Goal: Communication & Community: Participate in discussion

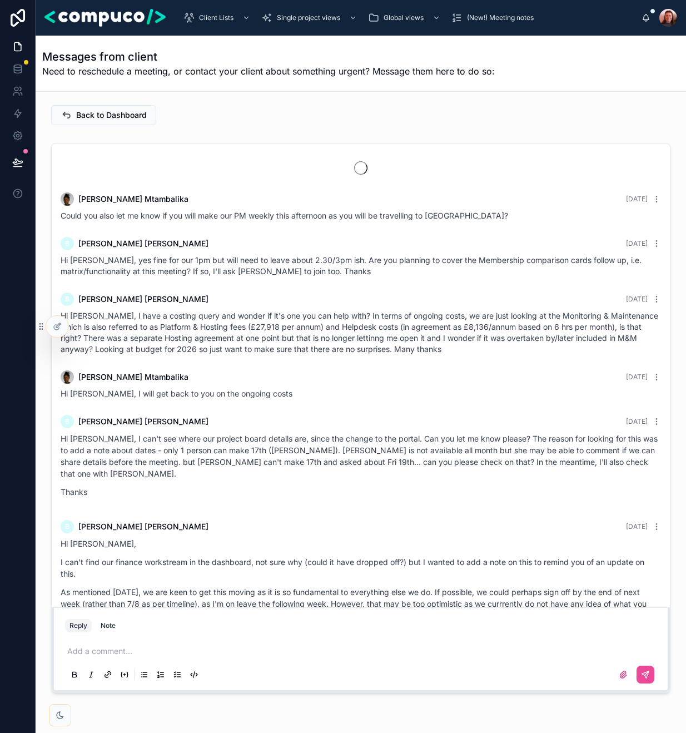
scroll to position [1060, 0]
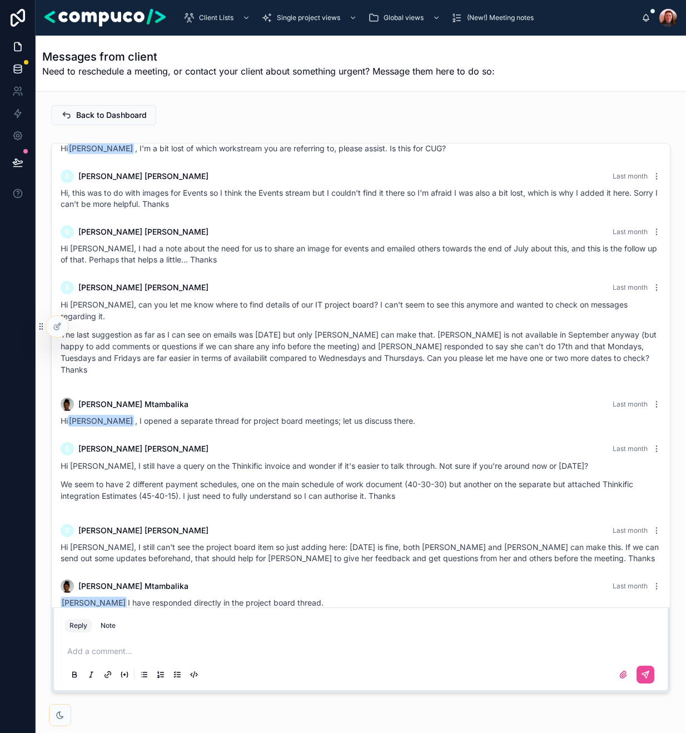
click at [19, 71] on icon at bounding box center [17, 68] width 11 height 11
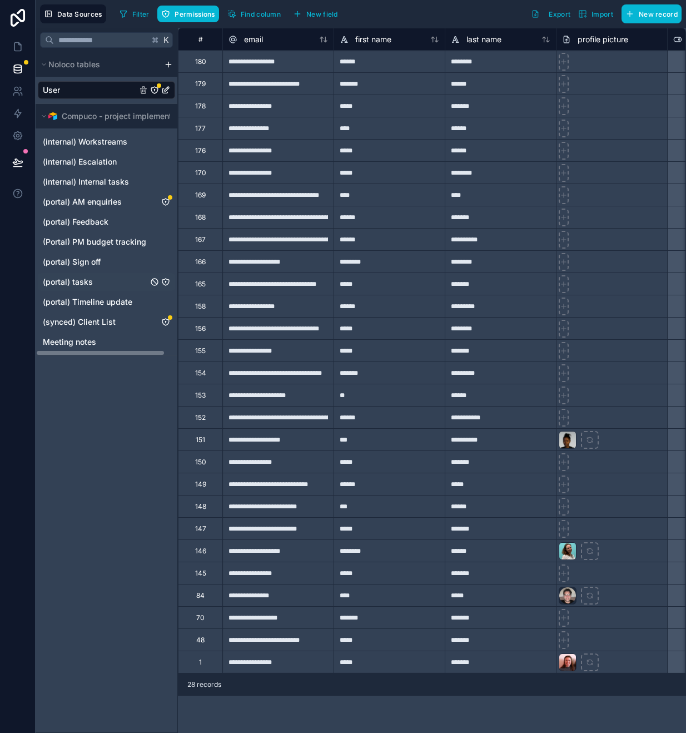
click at [85, 281] on span "(portal) tasks" at bounding box center [68, 281] width 50 height 11
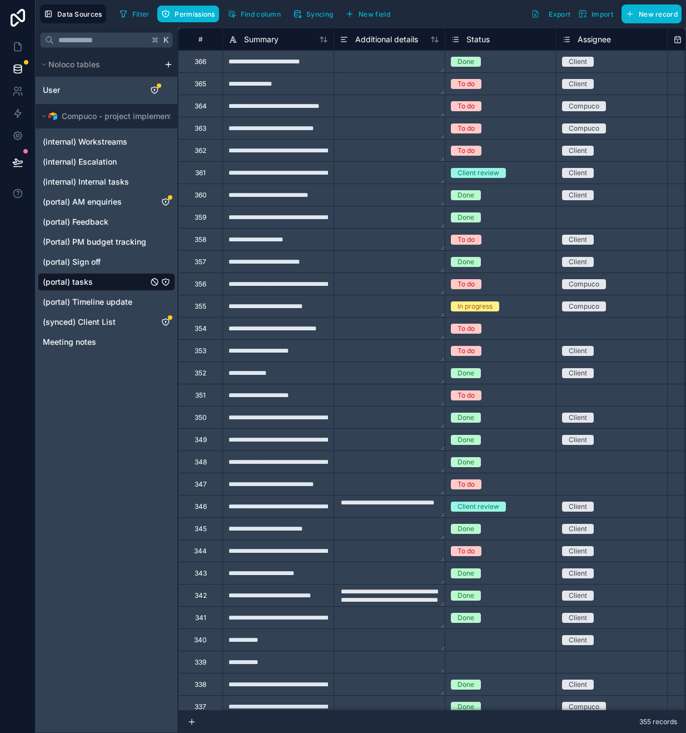
click at [168, 281] on icon "(portal) tasks" at bounding box center [165, 281] width 9 height 9
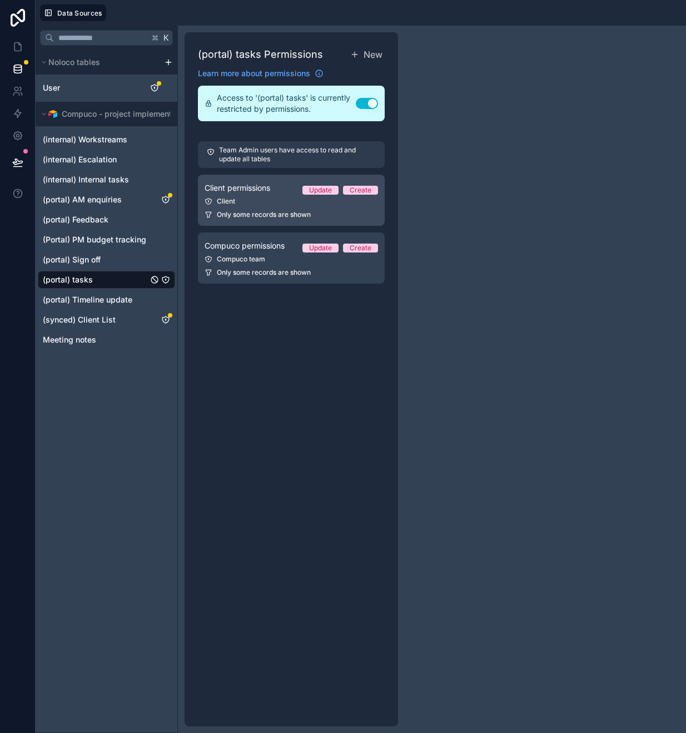
click at [271, 198] on div "Client" at bounding box center [291, 201] width 173 height 9
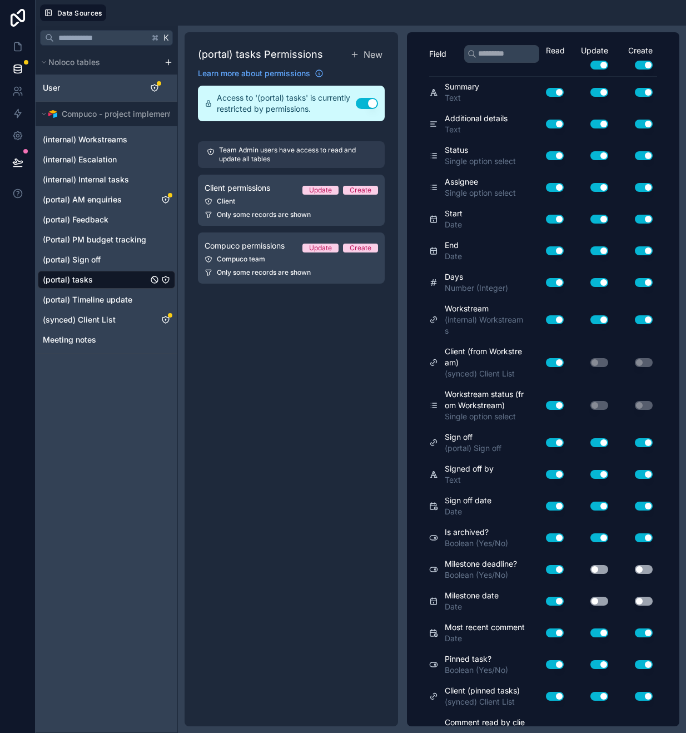
scroll to position [703, 0]
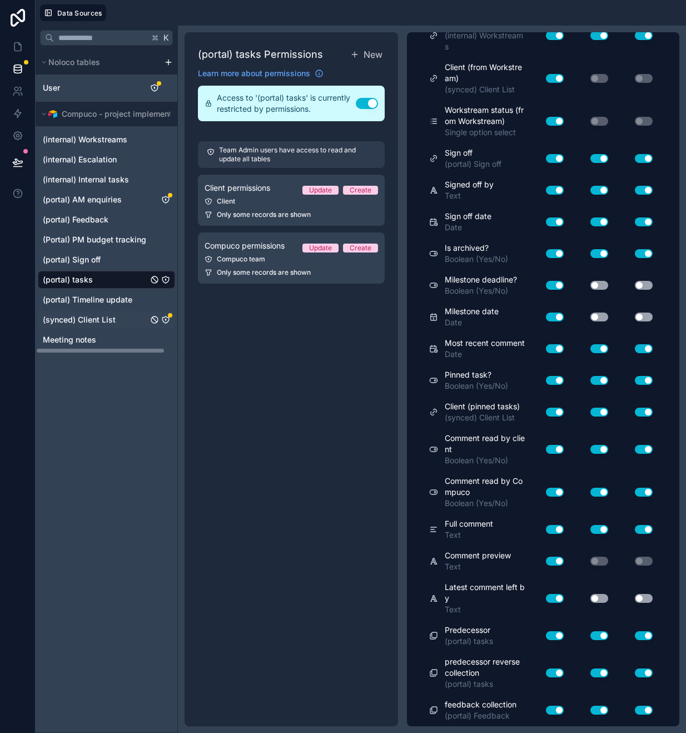
click at [169, 321] on icon "(synced) Client List" at bounding box center [165, 319] width 9 height 9
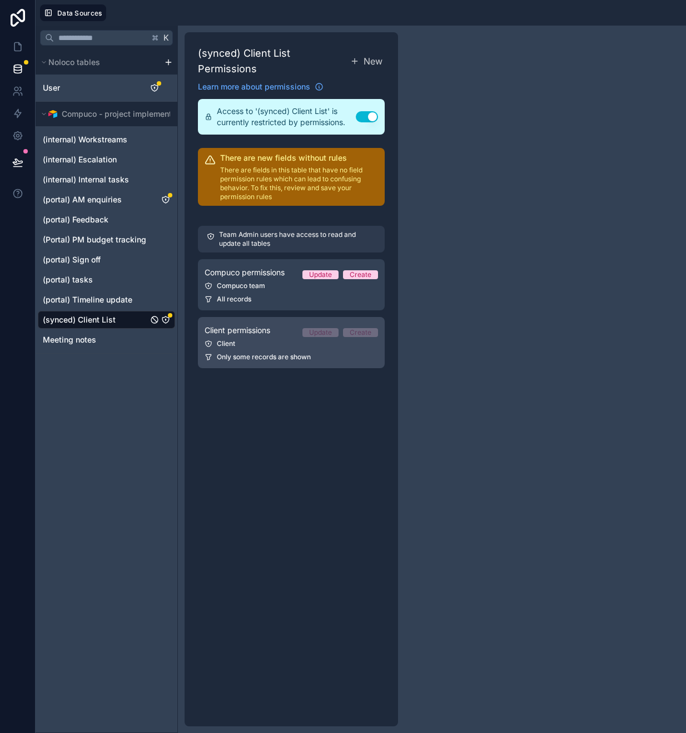
click at [265, 351] on link "Client permissions Update Create Client Only some records are shown" at bounding box center [291, 342] width 187 height 51
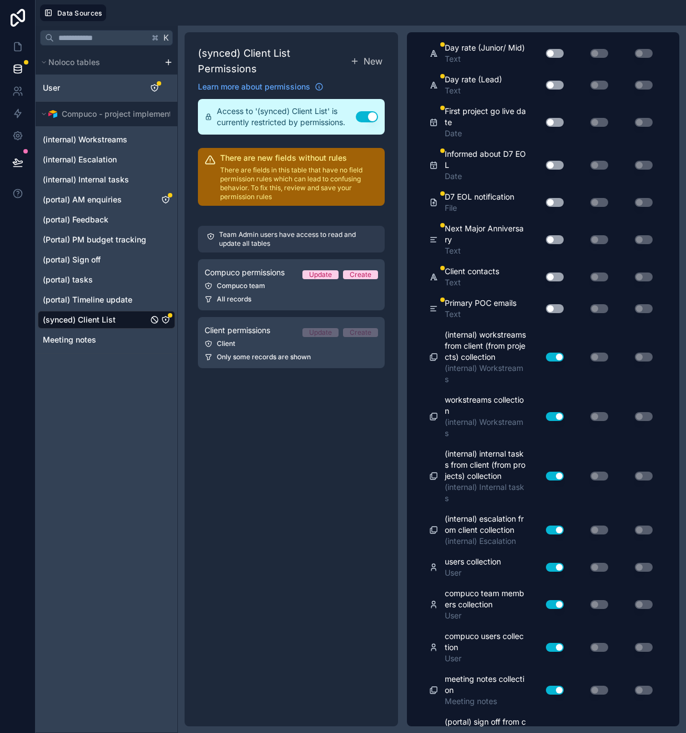
scroll to position [1751, 0]
click at [16, 45] on icon at bounding box center [17, 46] width 11 height 11
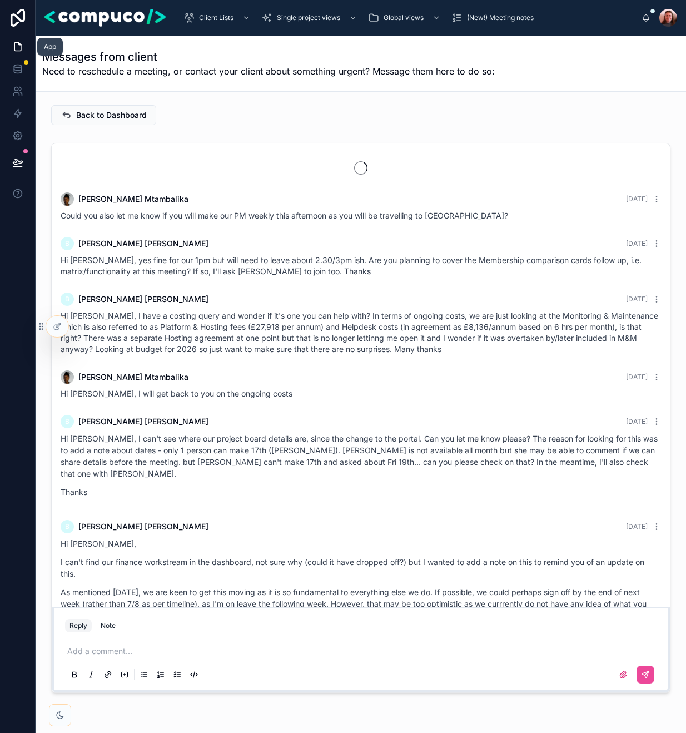
scroll to position [1060, 0]
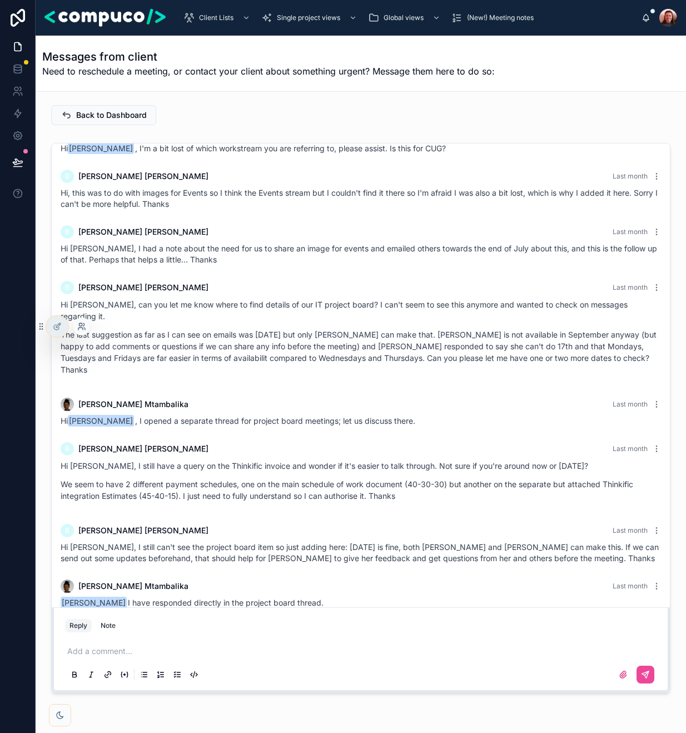
click at [78, 329] on icon at bounding box center [81, 326] width 9 height 9
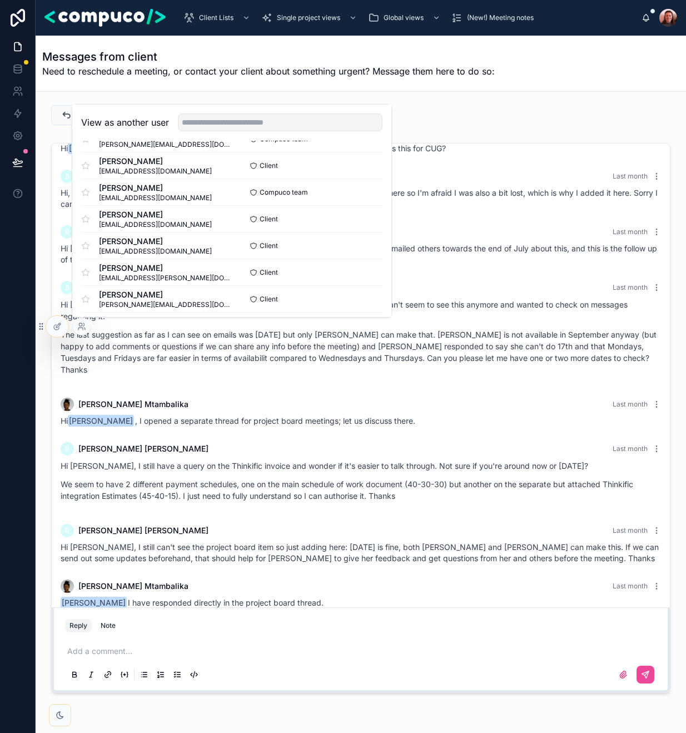
scroll to position [315, 0]
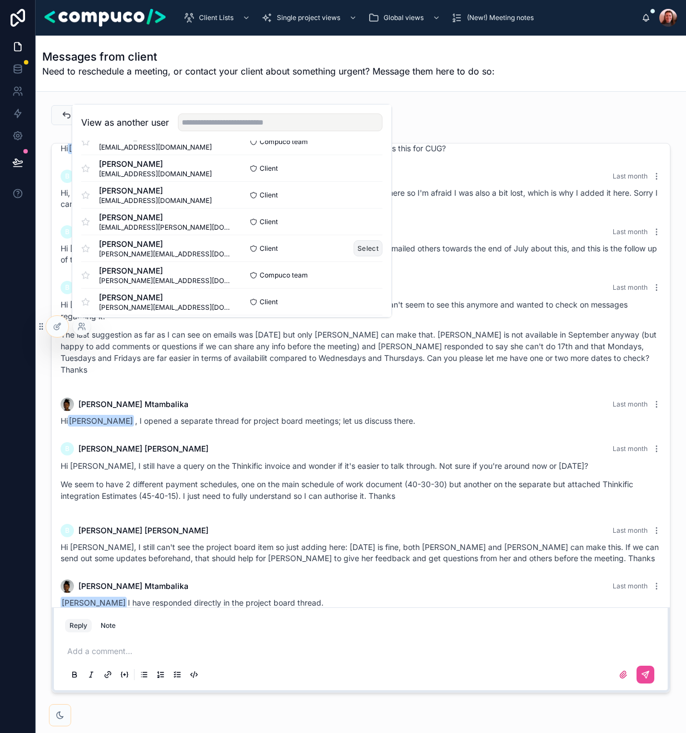
click at [376, 251] on button "Select" at bounding box center [367, 248] width 29 height 16
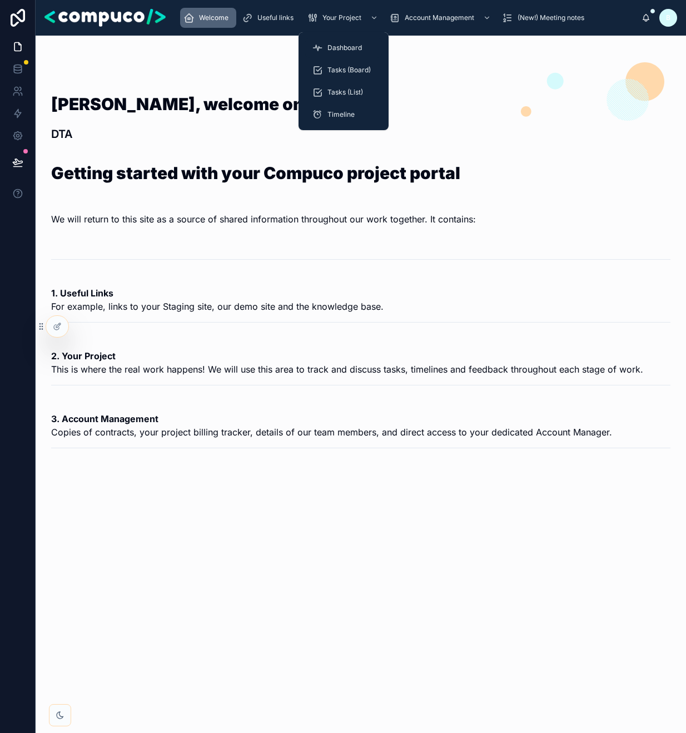
click at [350, 44] on span "Dashboard" at bounding box center [344, 47] width 34 height 9
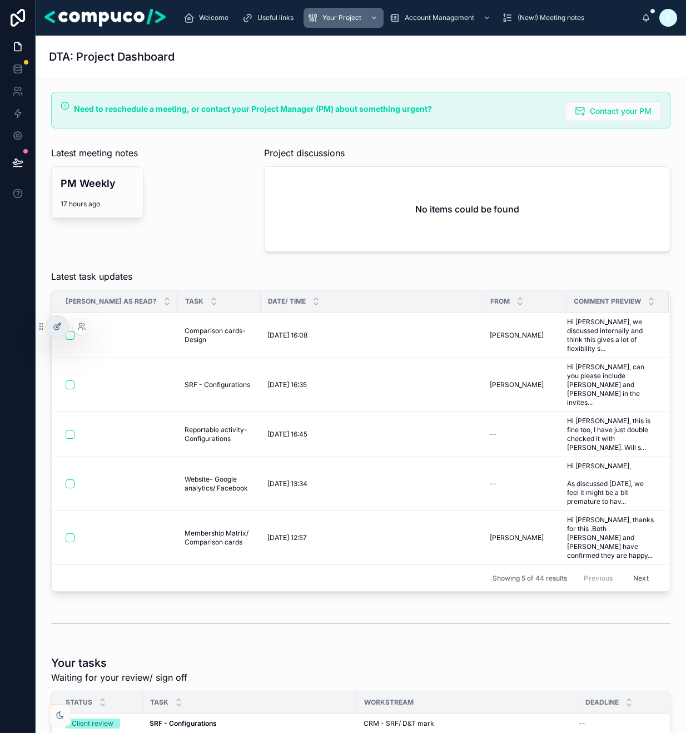
click at [58, 326] on icon at bounding box center [58, 325] width 4 height 4
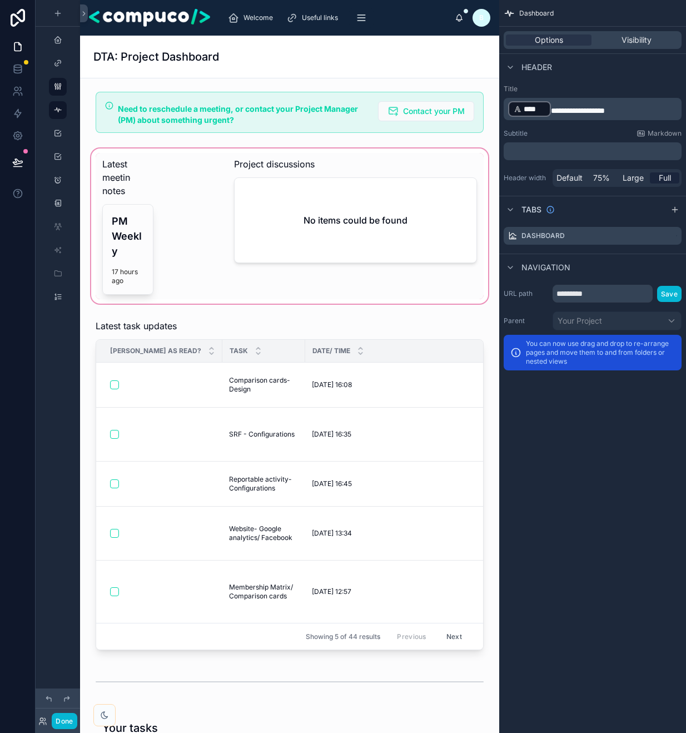
click at [362, 207] on div at bounding box center [289, 226] width 401 height 160
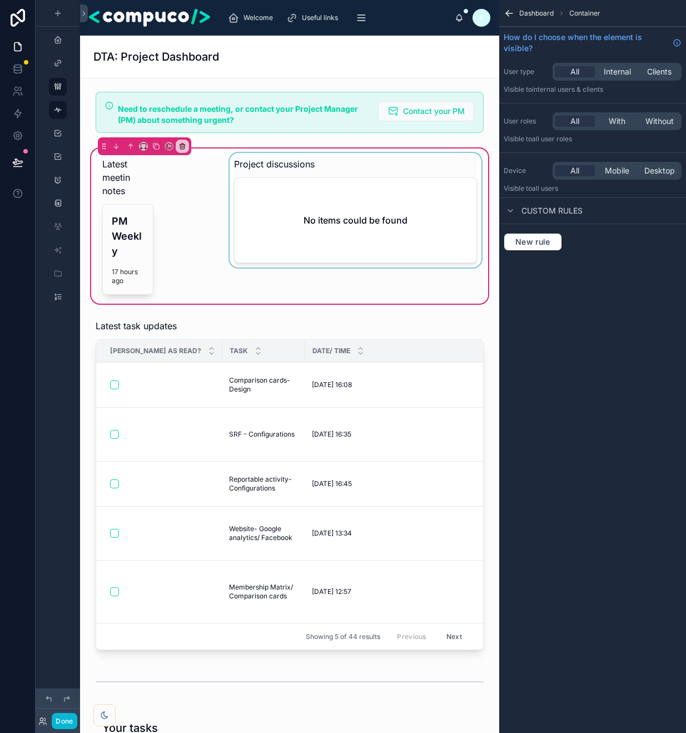
click at [340, 178] on div at bounding box center [355, 226] width 256 height 146
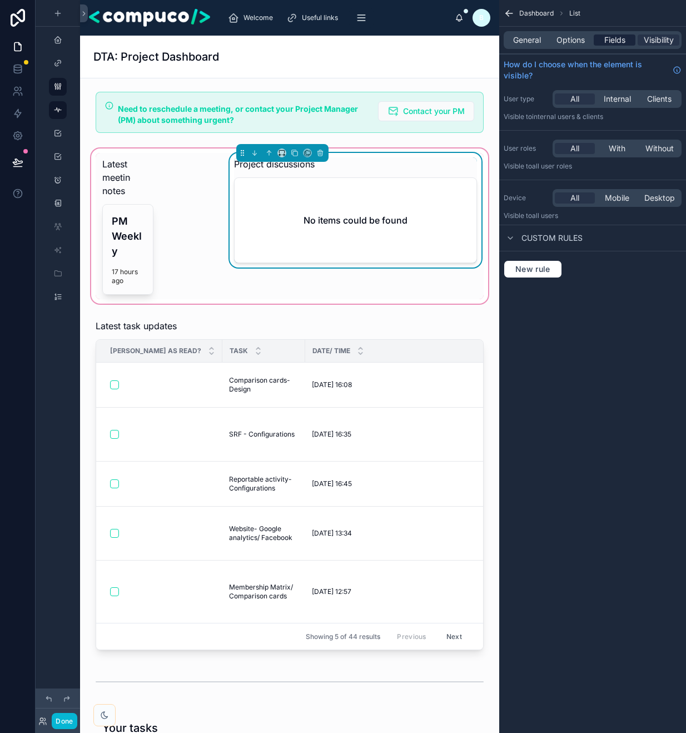
click at [620, 38] on span "Fields" at bounding box center [614, 39] width 21 height 11
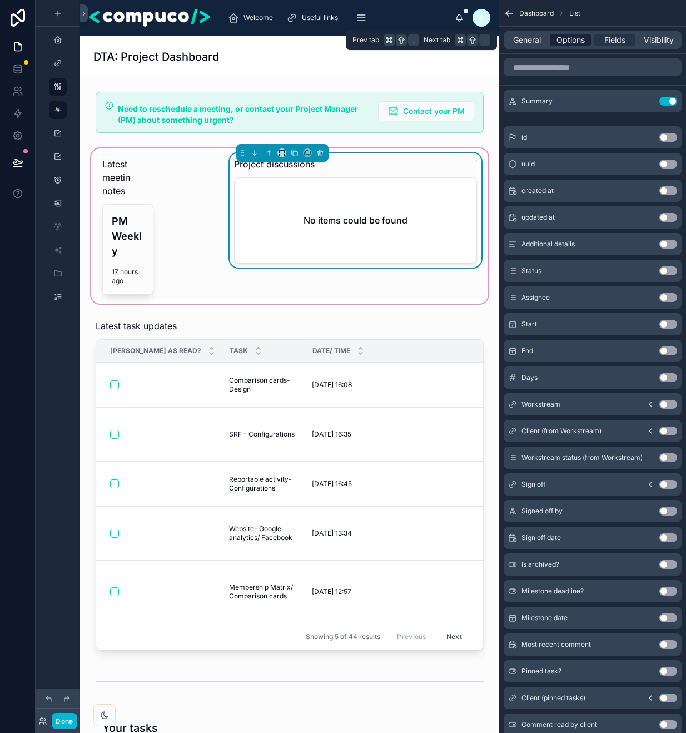
click at [565, 36] on span "Options" at bounding box center [570, 39] width 28 height 11
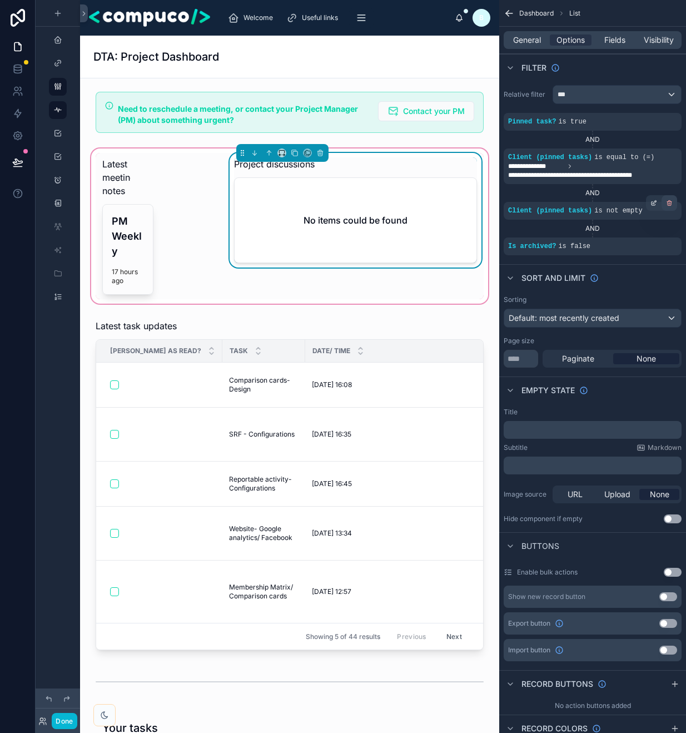
click at [669, 204] on icon "scrollable content" at bounding box center [669, 203] width 7 height 7
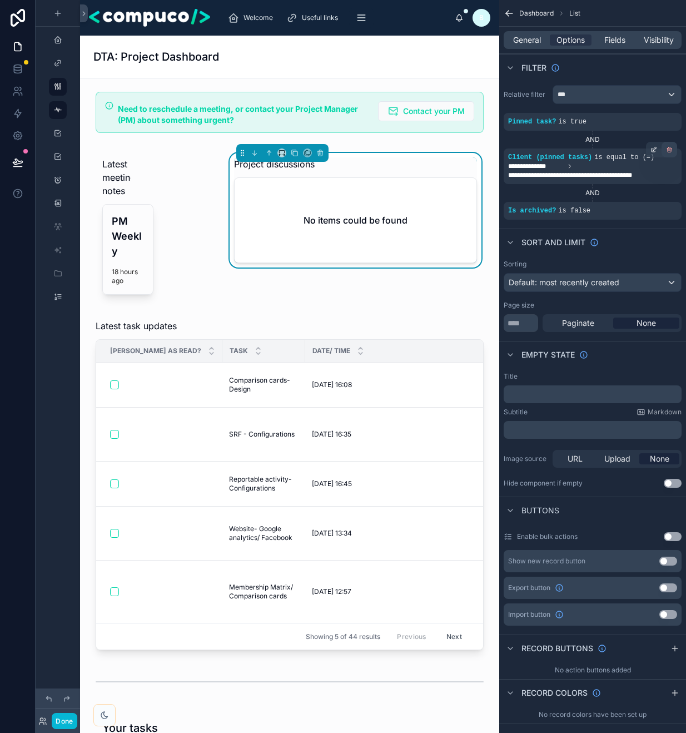
click at [670, 151] on icon "scrollable content" at bounding box center [669, 150] width 4 height 4
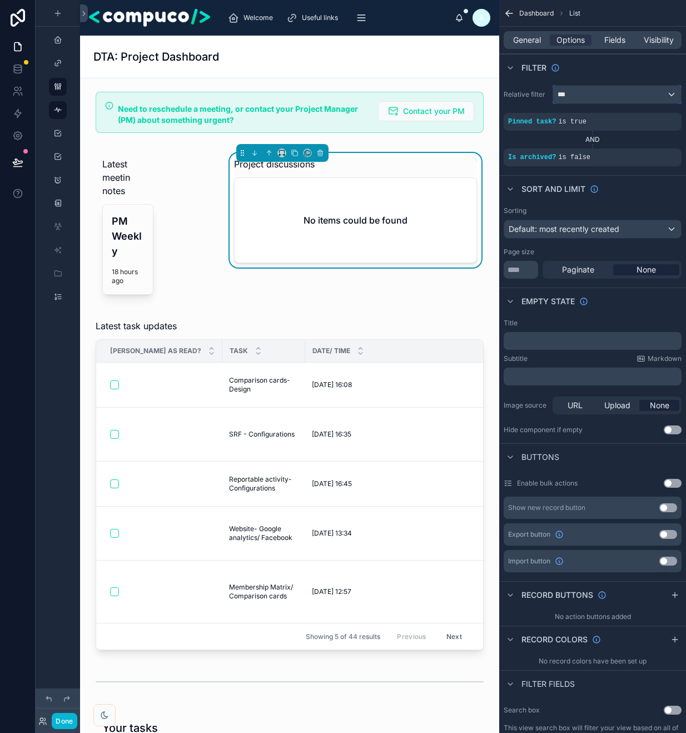
click at [621, 91] on div "***" at bounding box center [617, 95] width 128 height 18
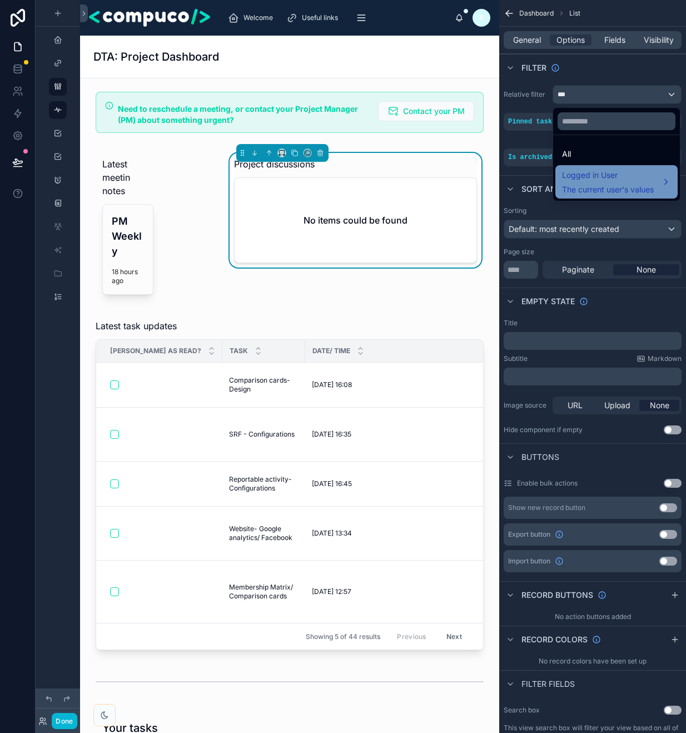
click at [634, 192] on span "The current user's values" at bounding box center [608, 189] width 92 height 11
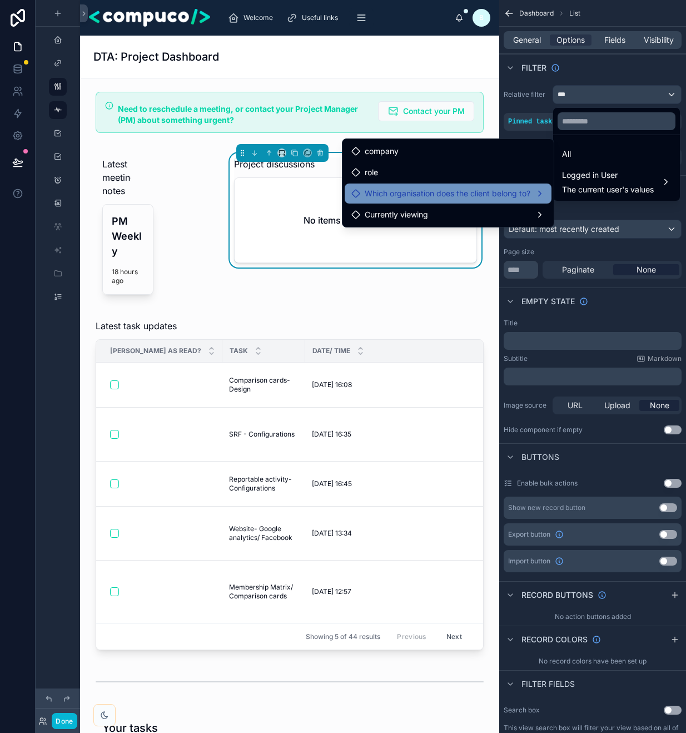
click at [471, 195] on span "Which organisation does the client belong to?" at bounding box center [448, 193] width 166 height 13
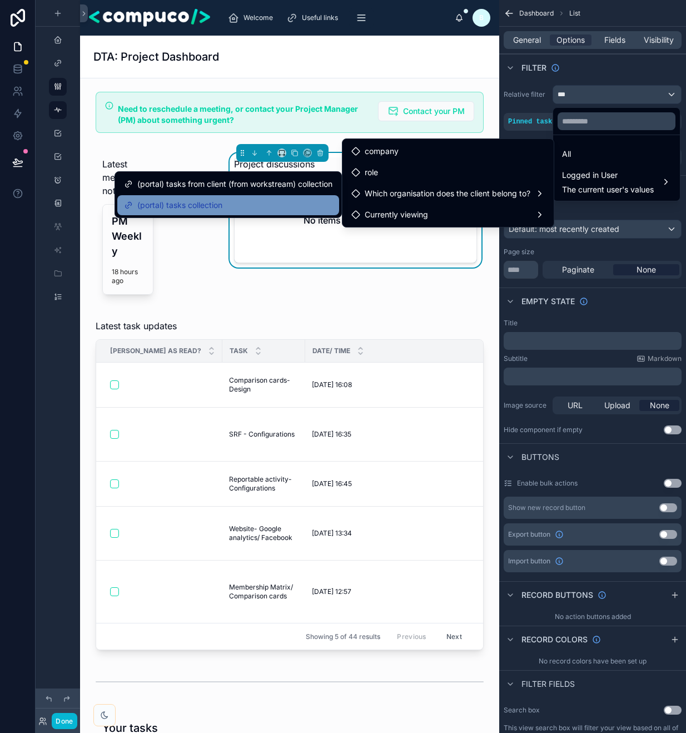
click at [242, 201] on div "(portal) tasks collection" at bounding box center [228, 204] width 208 height 13
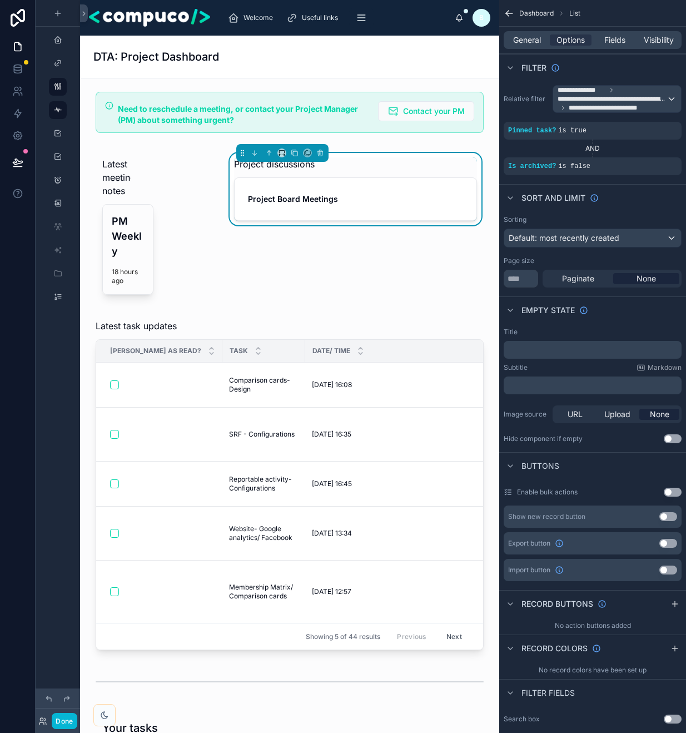
click at [43, 719] on icon at bounding box center [42, 719] width 3 height 3
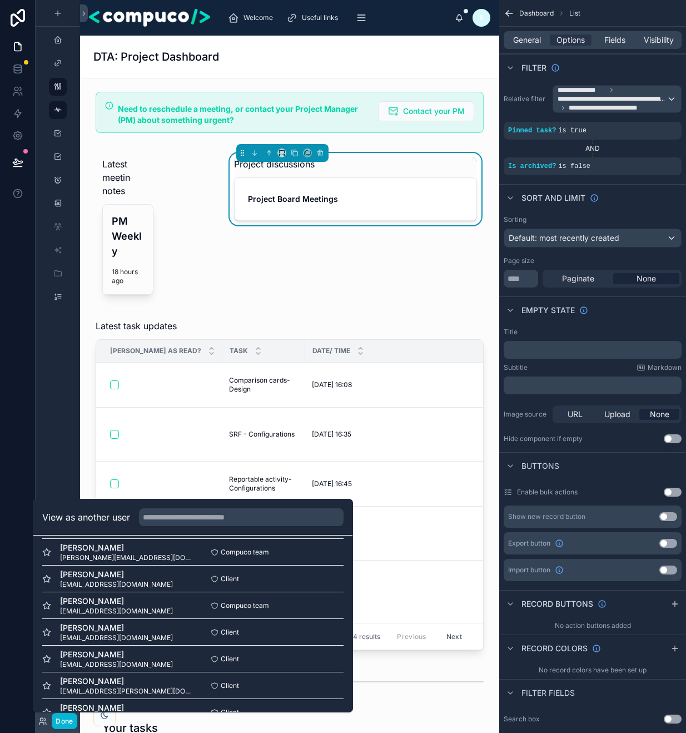
scroll to position [248, 0]
click at [318, 572] on button "Select" at bounding box center [329, 577] width 29 height 16
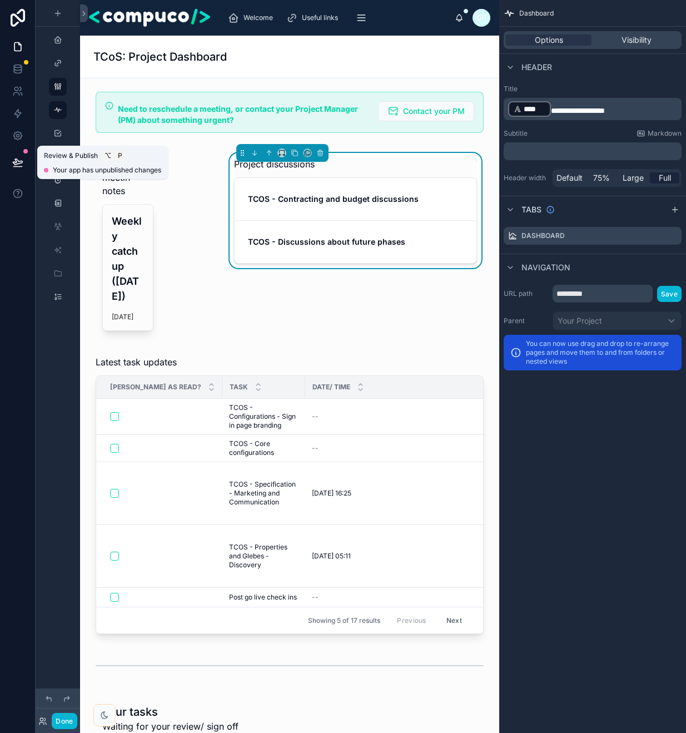
click at [18, 161] on icon at bounding box center [17, 162] width 9 height 6
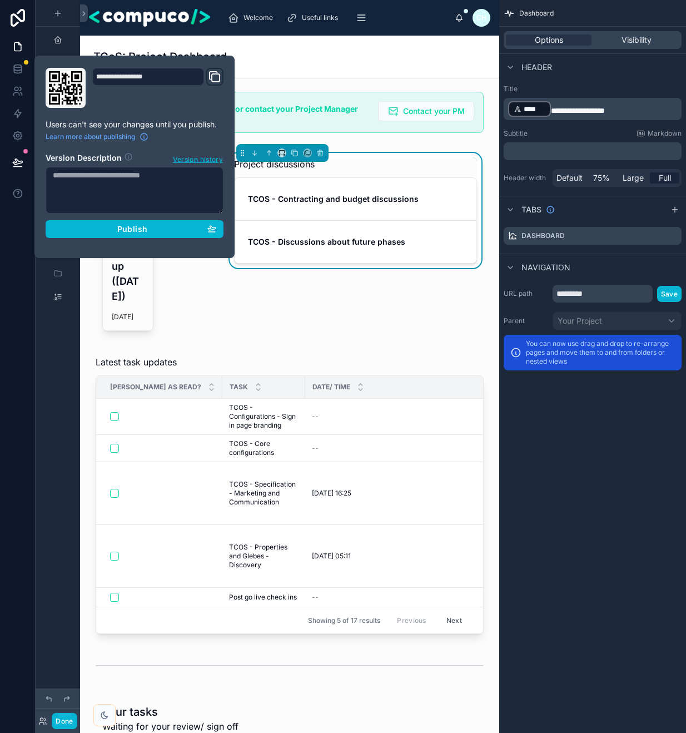
click at [160, 187] on textarea at bounding box center [135, 190] width 178 height 47
type textarea "**********"
click at [148, 231] on div "Publish" at bounding box center [134, 229] width 163 height 10
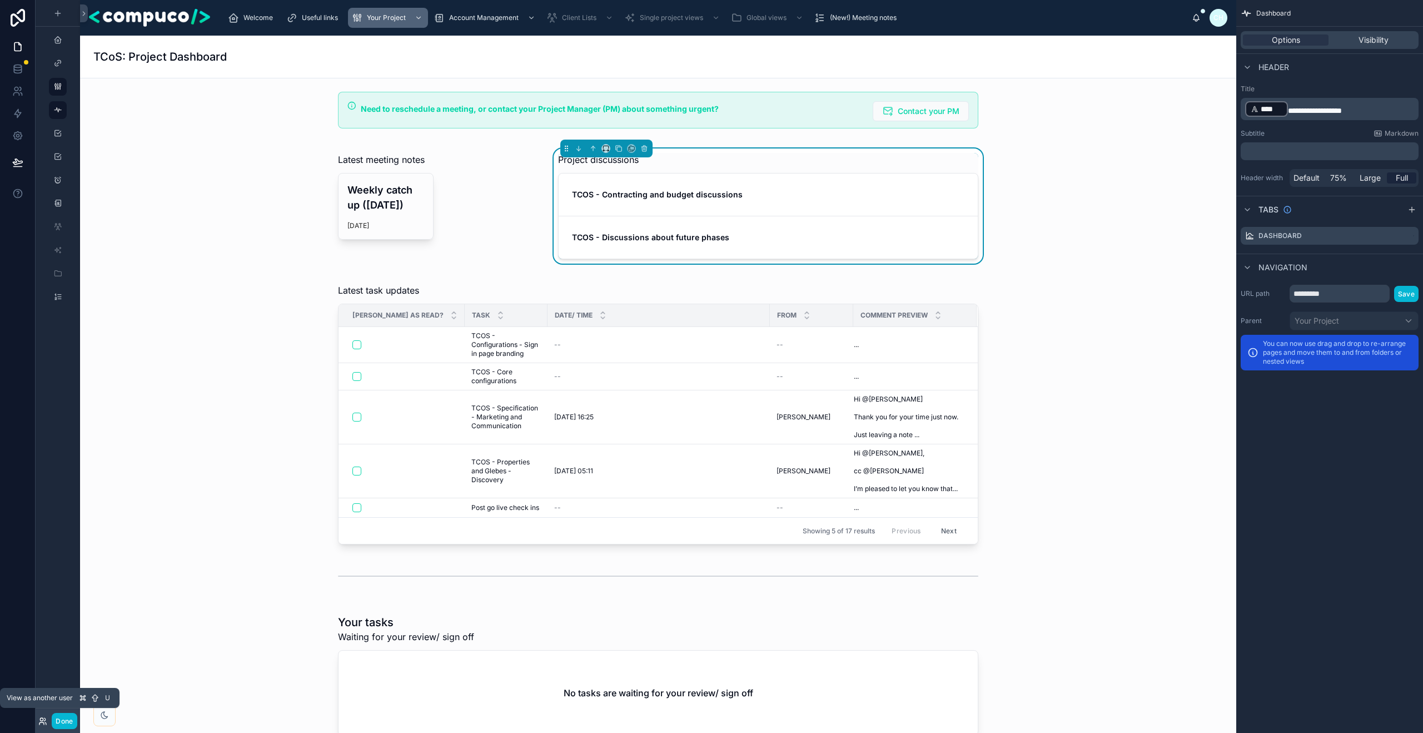
click at [41, 719] on icon at bounding box center [42, 719] width 3 height 3
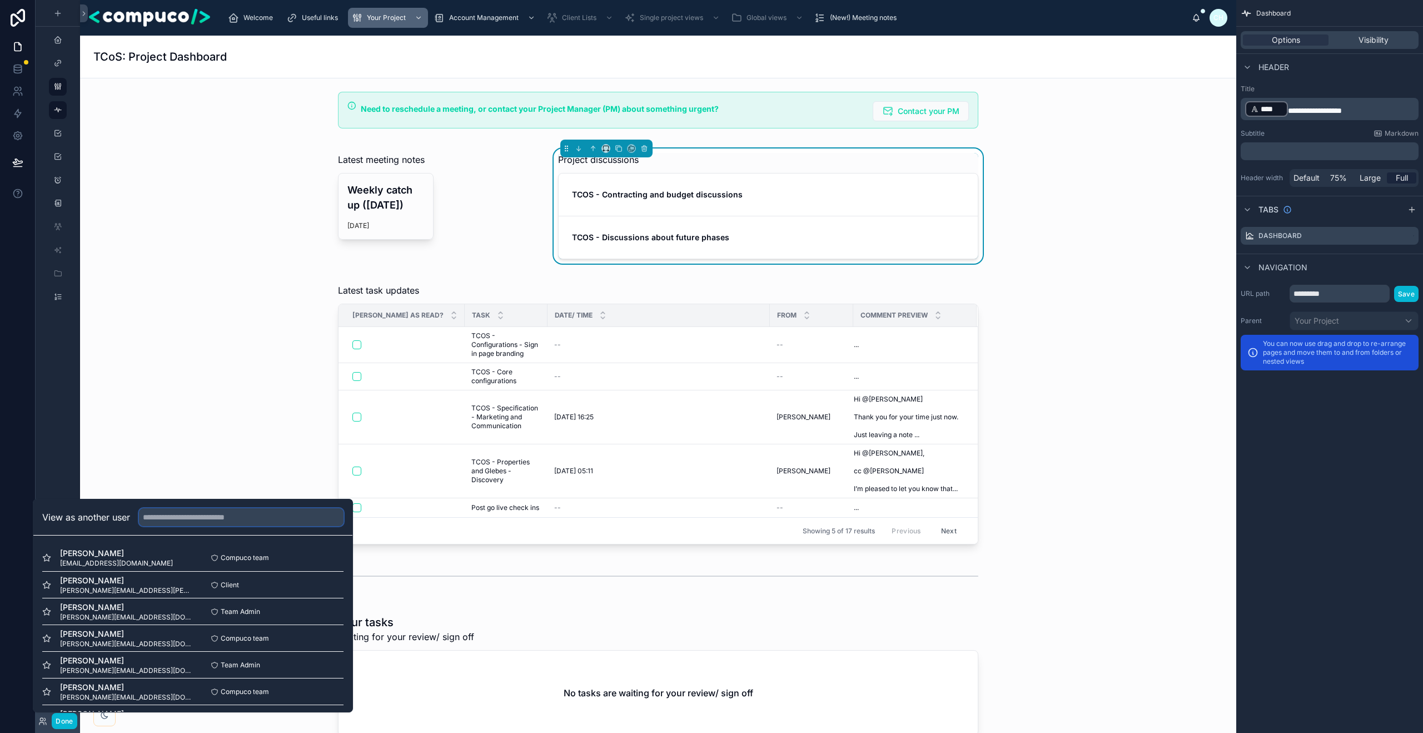
click at [190, 515] on input "text" at bounding box center [241, 517] width 205 height 18
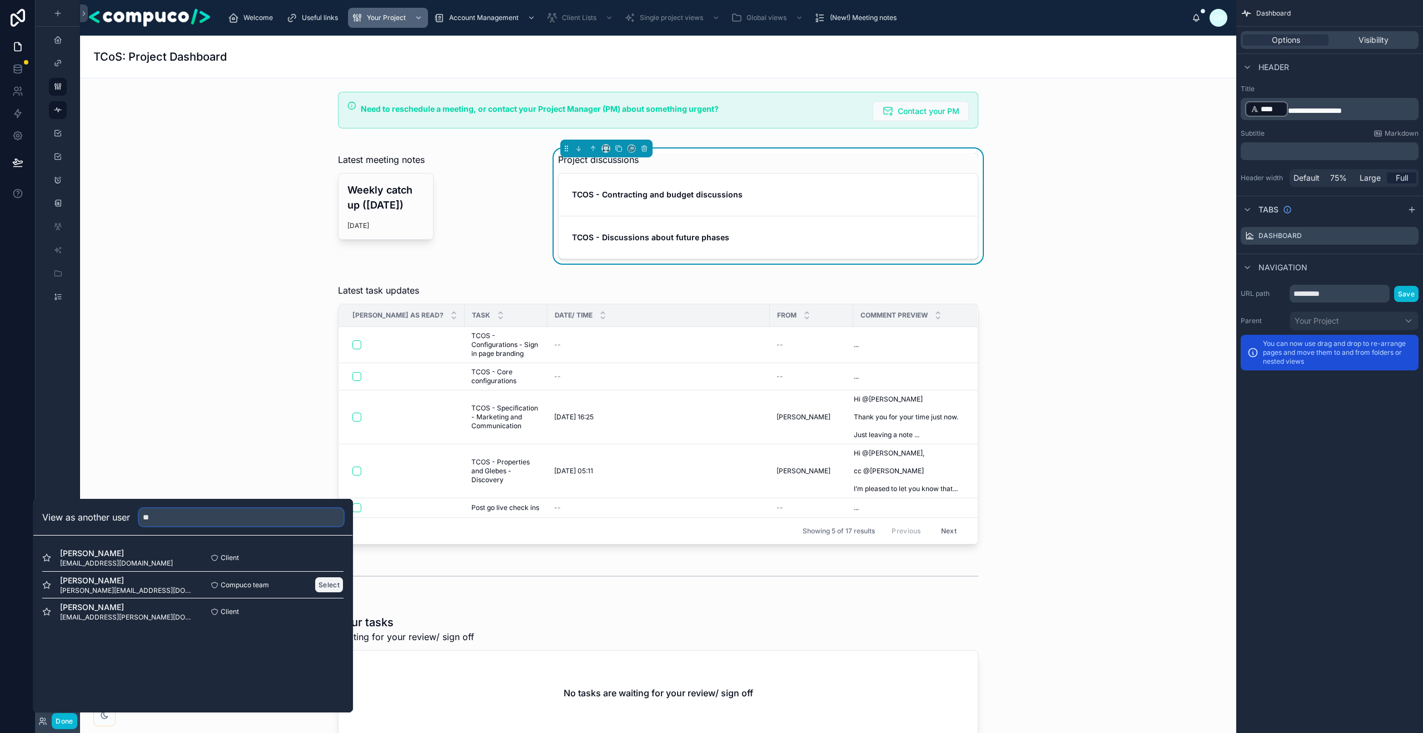
type input "**"
click at [333, 582] on button "Select" at bounding box center [329, 584] width 29 height 16
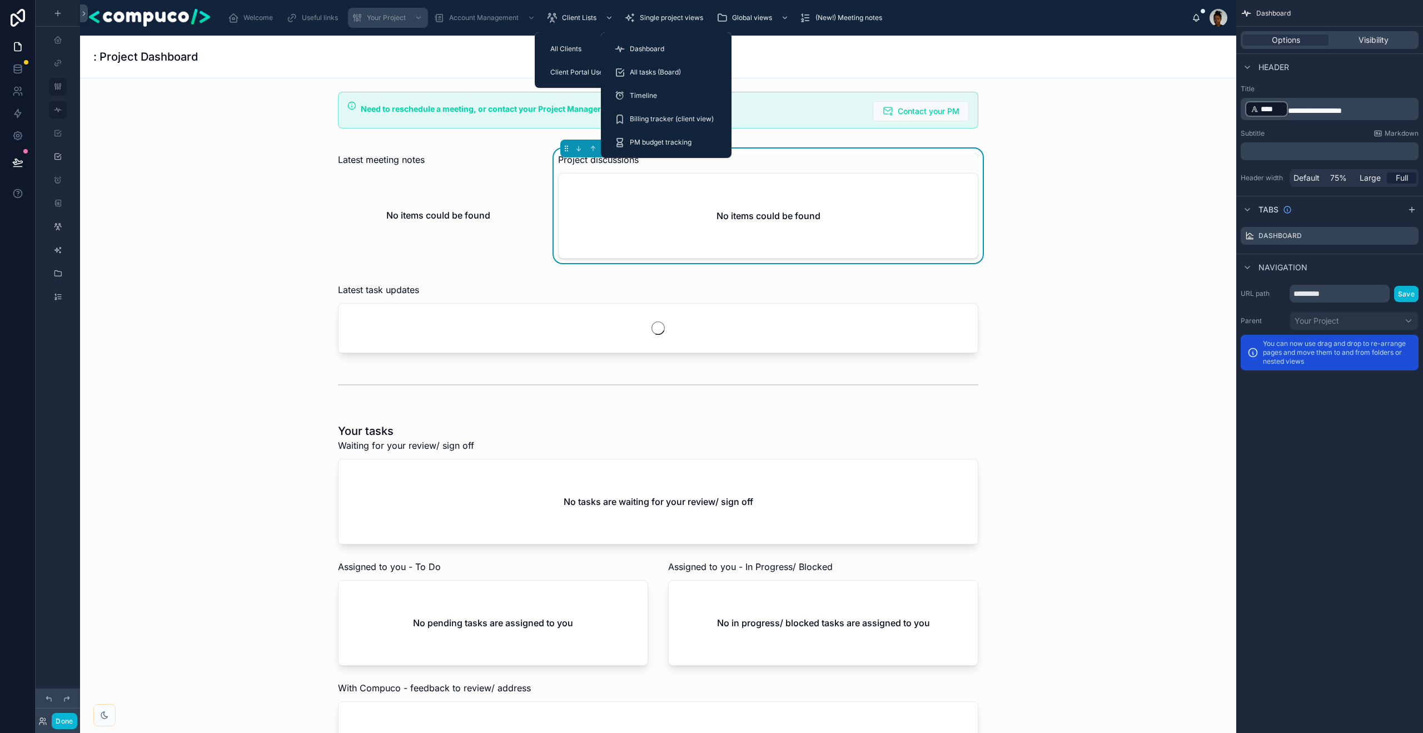
click at [664, 19] on span "Single project views" at bounding box center [671, 17] width 63 height 9
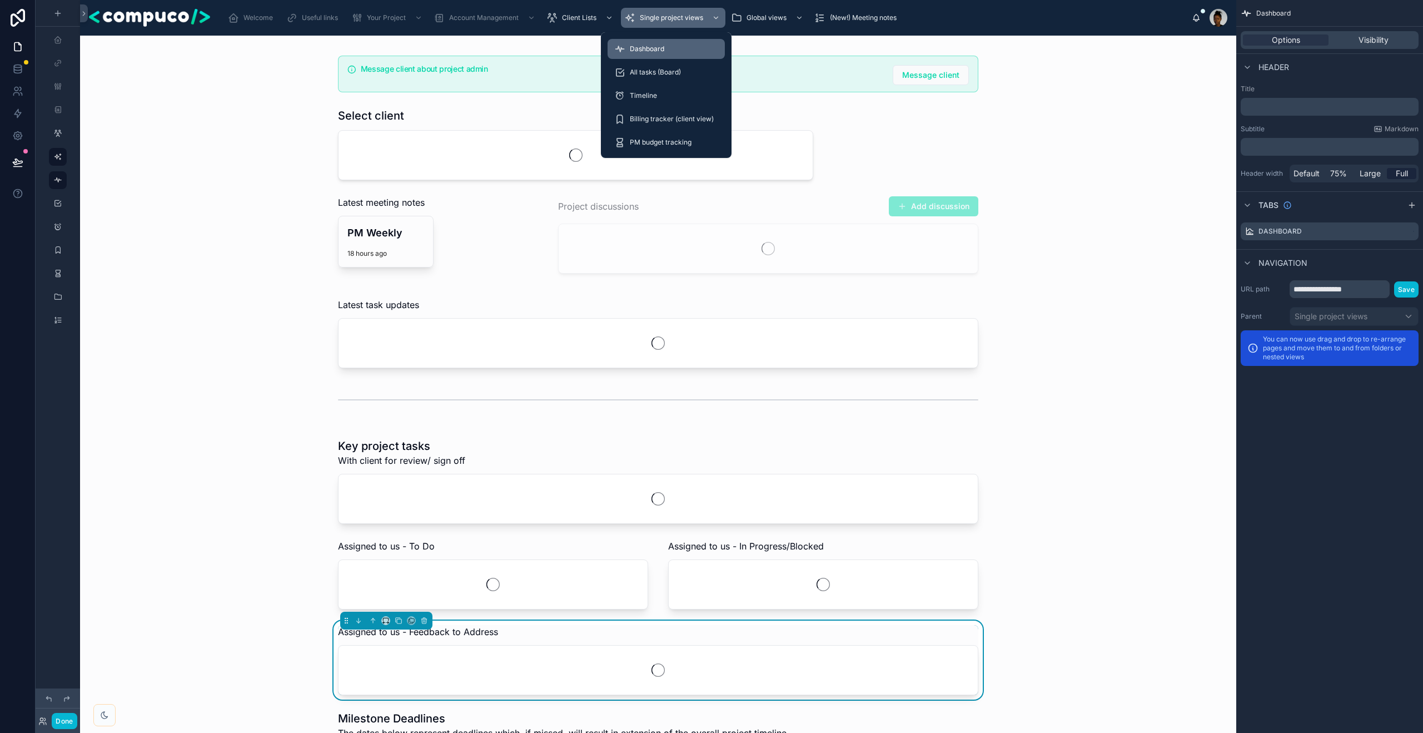
click at [664, 42] on div "Dashboard" at bounding box center [666, 49] width 104 height 18
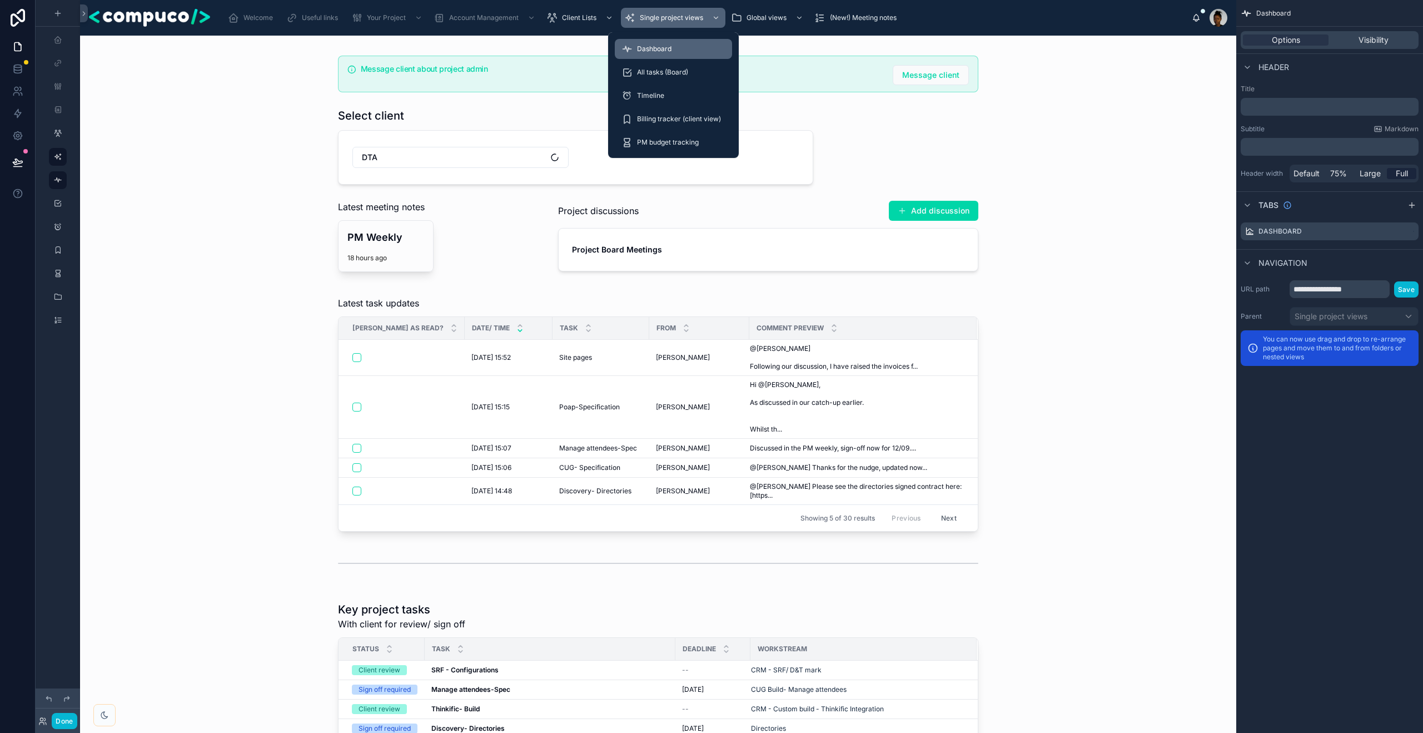
click at [661, 44] on span "Dashboard" at bounding box center [654, 48] width 34 height 9
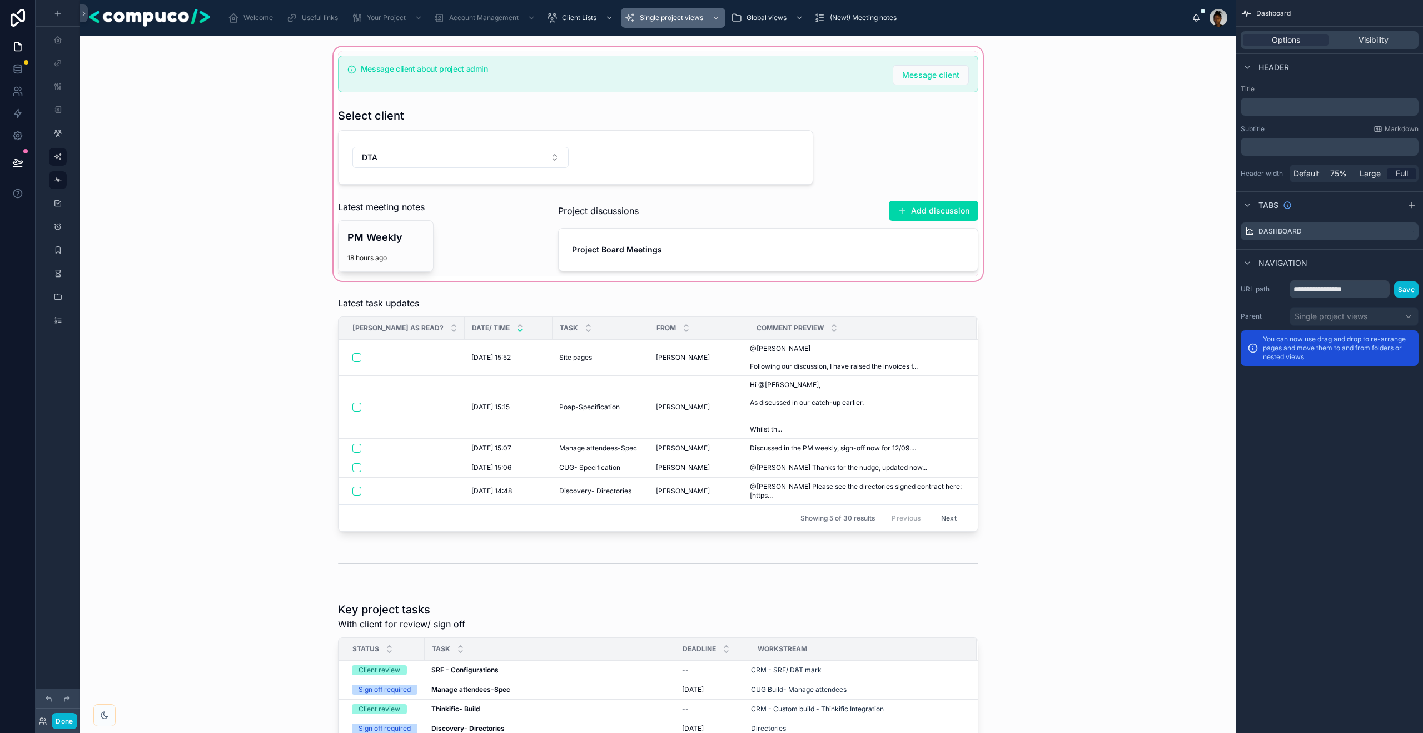
click at [943, 206] on div at bounding box center [658, 163] width 1138 height 238
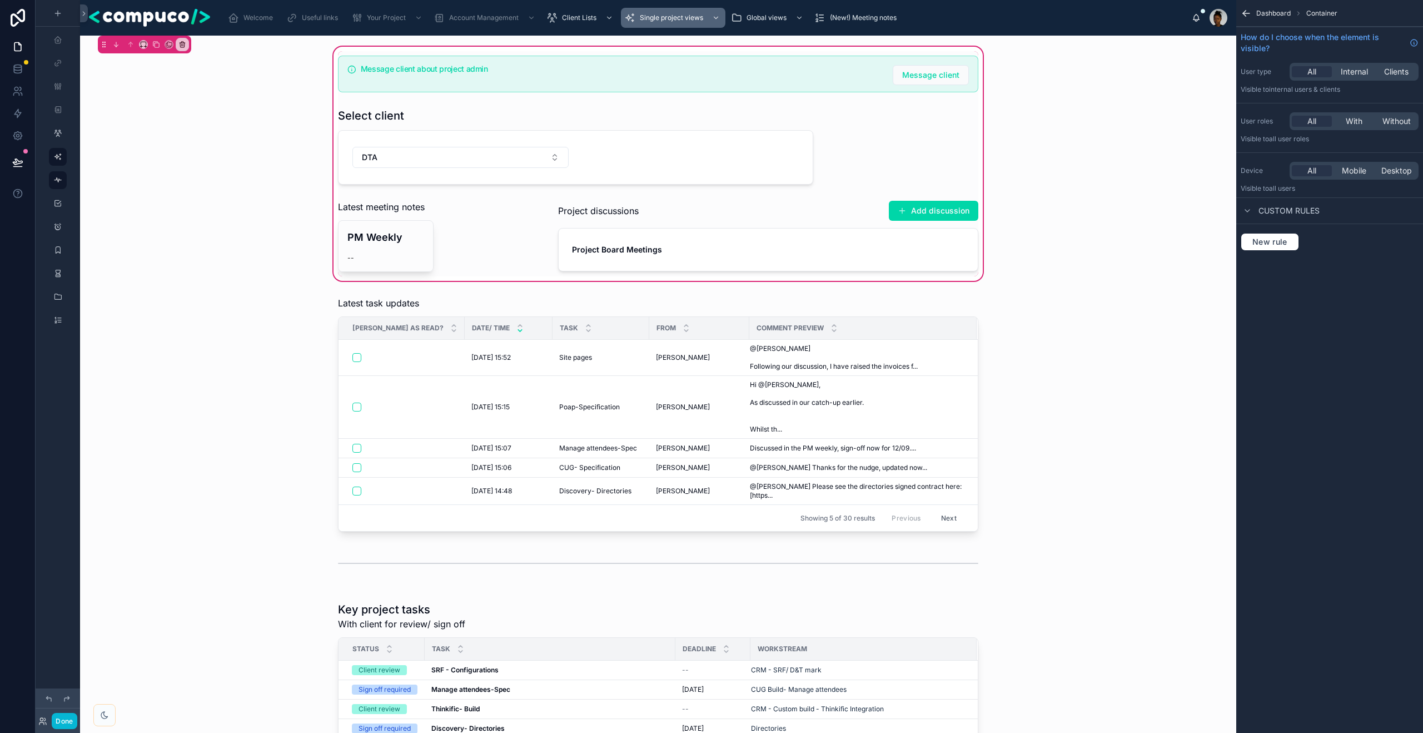
click at [927, 209] on div at bounding box center [768, 236] width 434 height 81
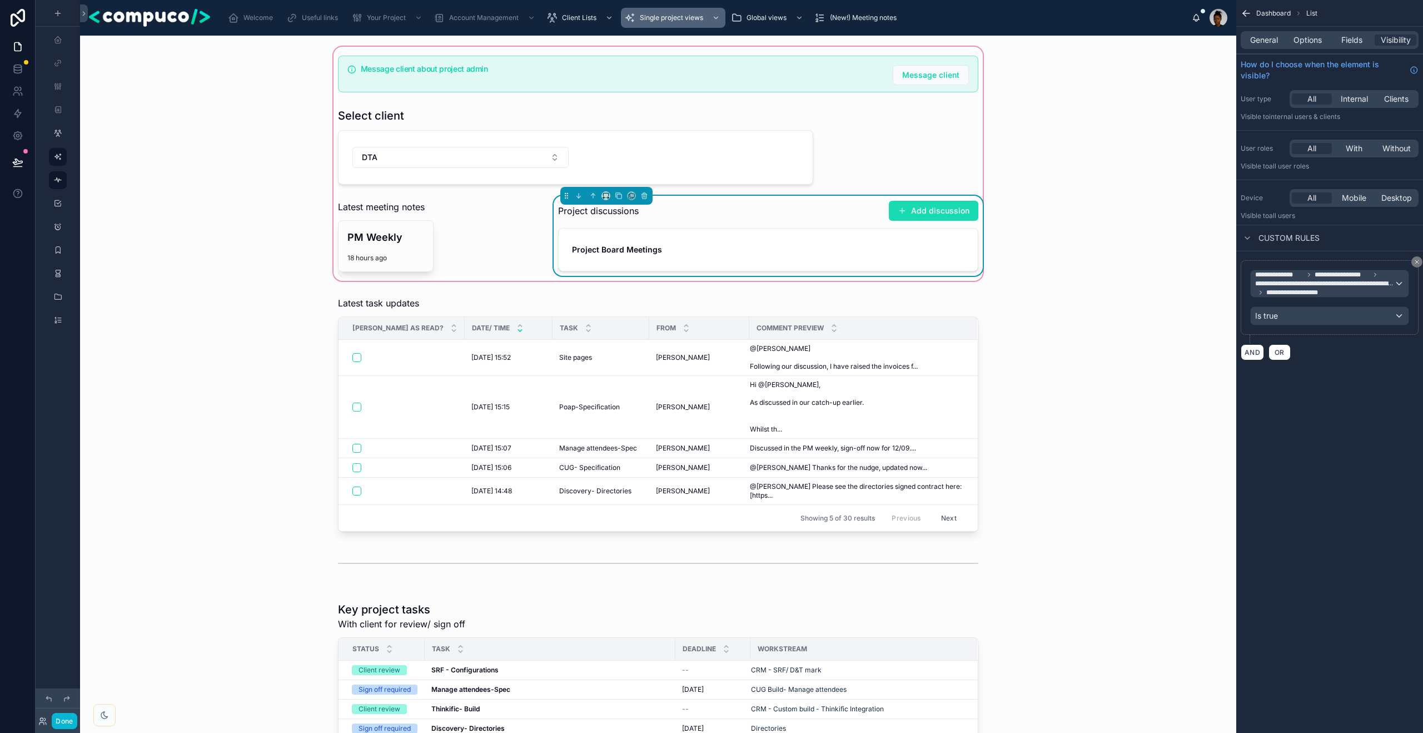
click at [924, 212] on button "Add discussion" at bounding box center [933, 211] width 89 height 20
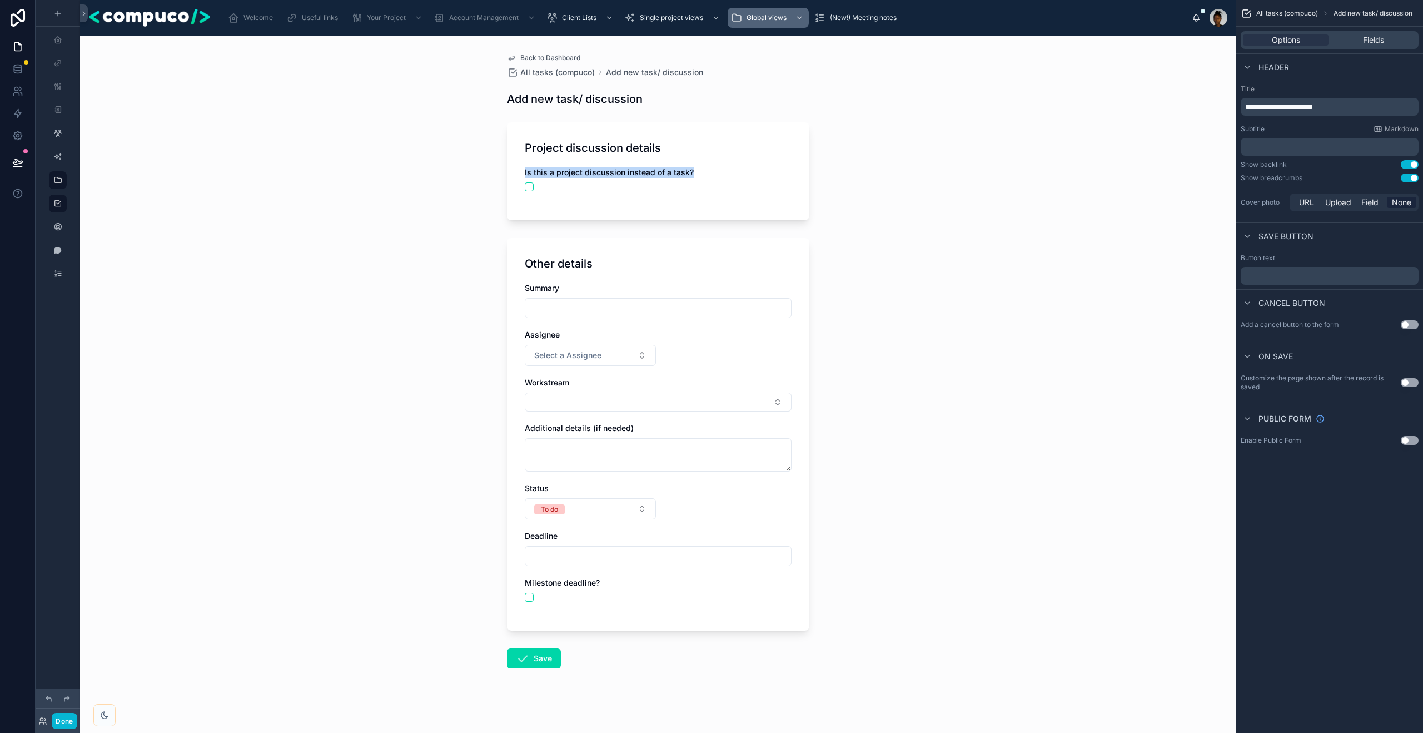
drag, startPoint x: 694, startPoint y: 168, endPoint x: 536, endPoint y: 162, distance: 158.0
click at [536, 162] on div "Project discussion details Is this a project discussion instead of a task?" at bounding box center [658, 171] width 302 height 98
click at [574, 159] on div "Project discussion details Is this a project discussion instead of a task?" at bounding box center [658, 171] width 302 height 98
